Goal: Information Seeking & Learning: Check status

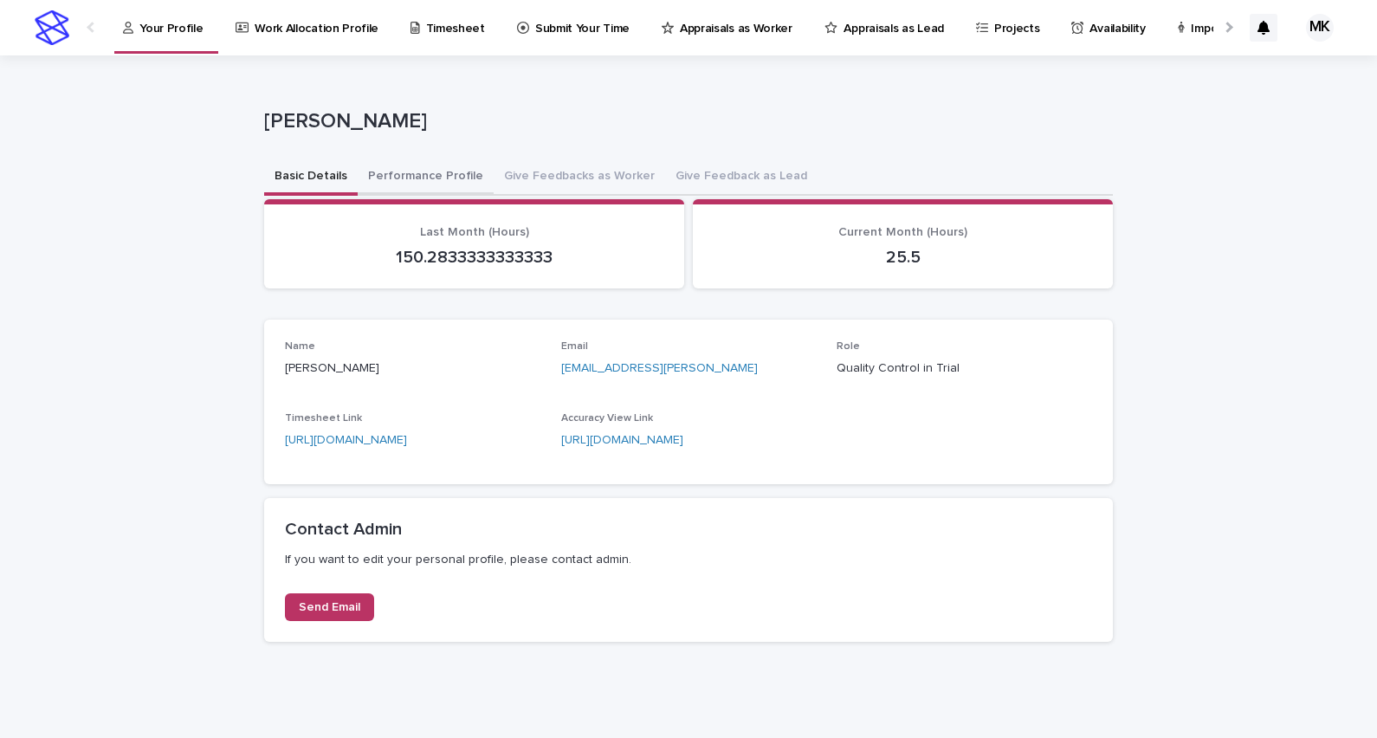
click at [424, 168] on button "Performance Profile" at bounding box center [426, 177] width 136 height 36
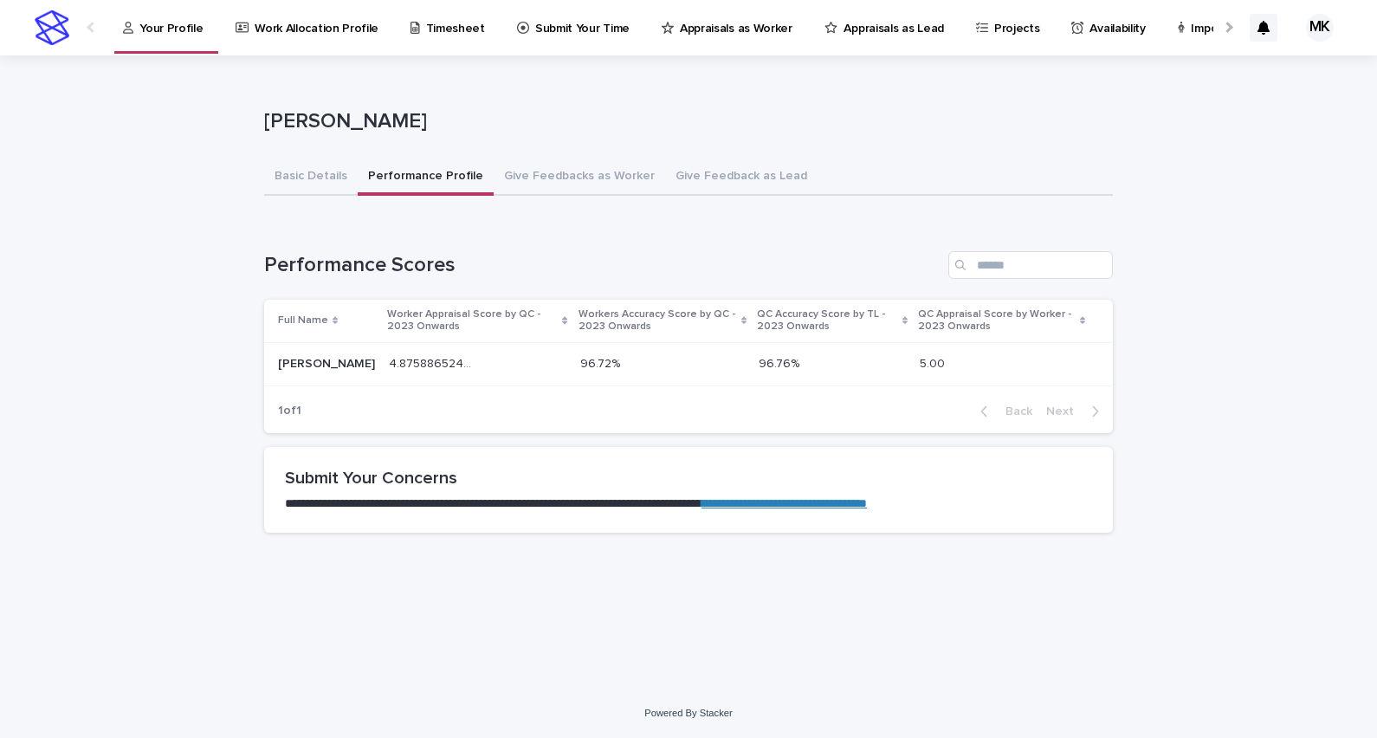
click at [454, 359] on p "4.875886524822695" at bounding box center [434, 362] width 90 height 18
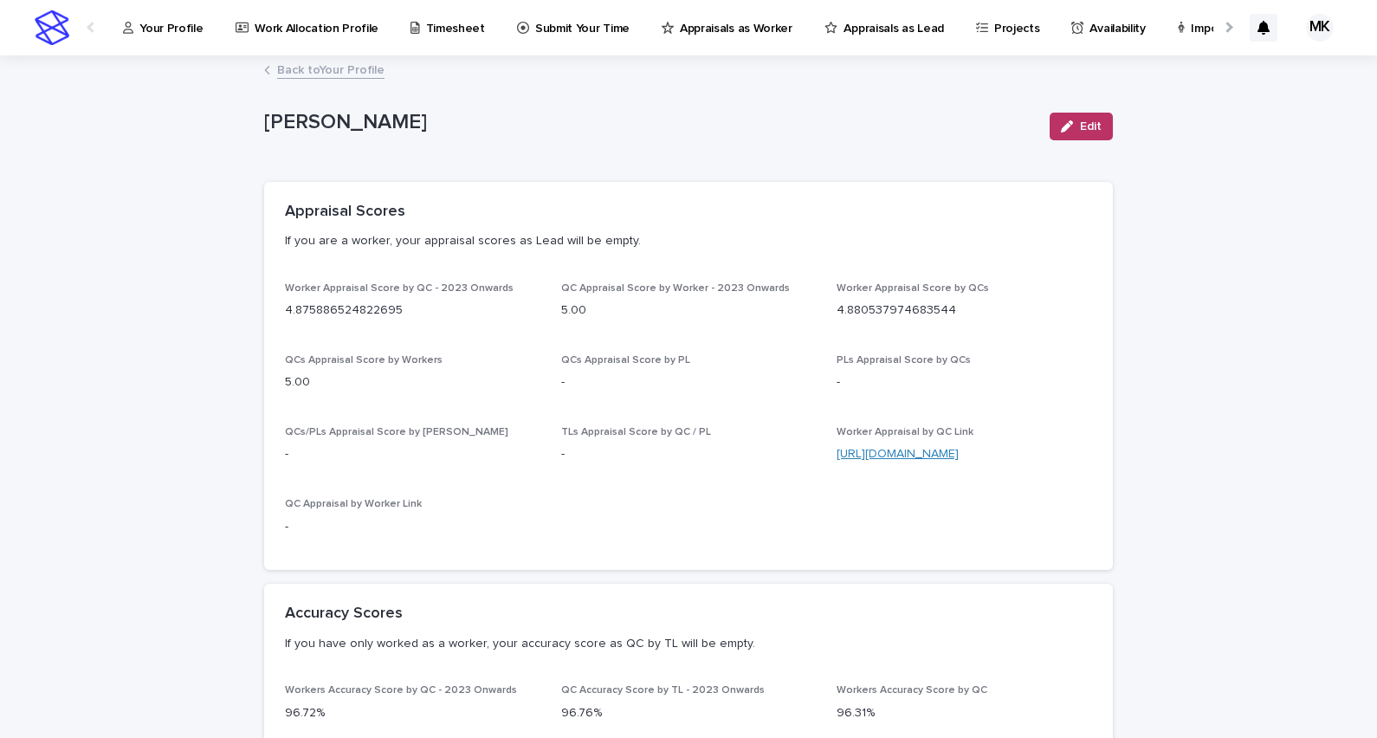
click at [937, 456] on link "[URL][DOMAIN_NAME]" at bounding box center [898, 454] width 122 height 12
click at [745, 29] on p "Appraisals as Worker" at bounding box center [736, 18] width 113 height 36
